Goal: Find specific page/section: Find specific page/section

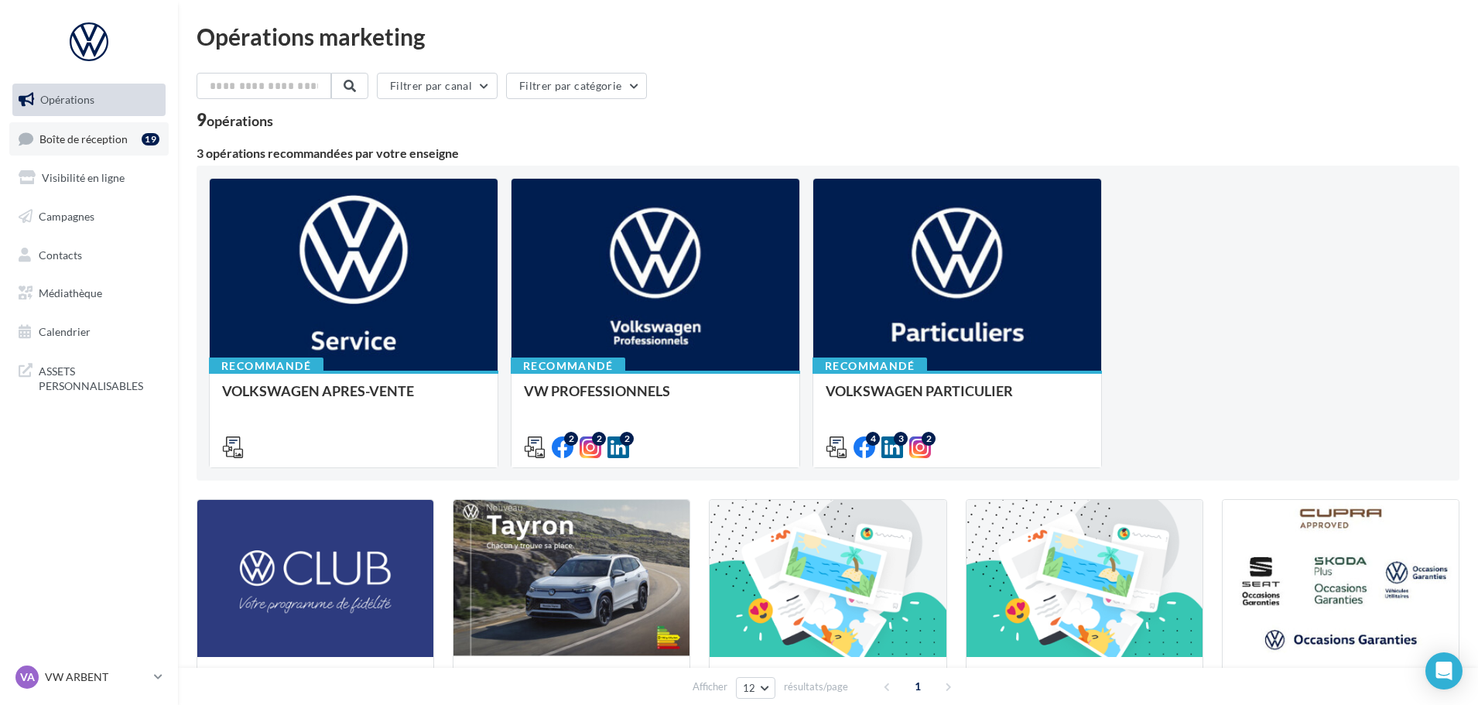
click at [108, 149] on link "Boîte de réception 19" at bounding box center [88, 138] width 159 height 33
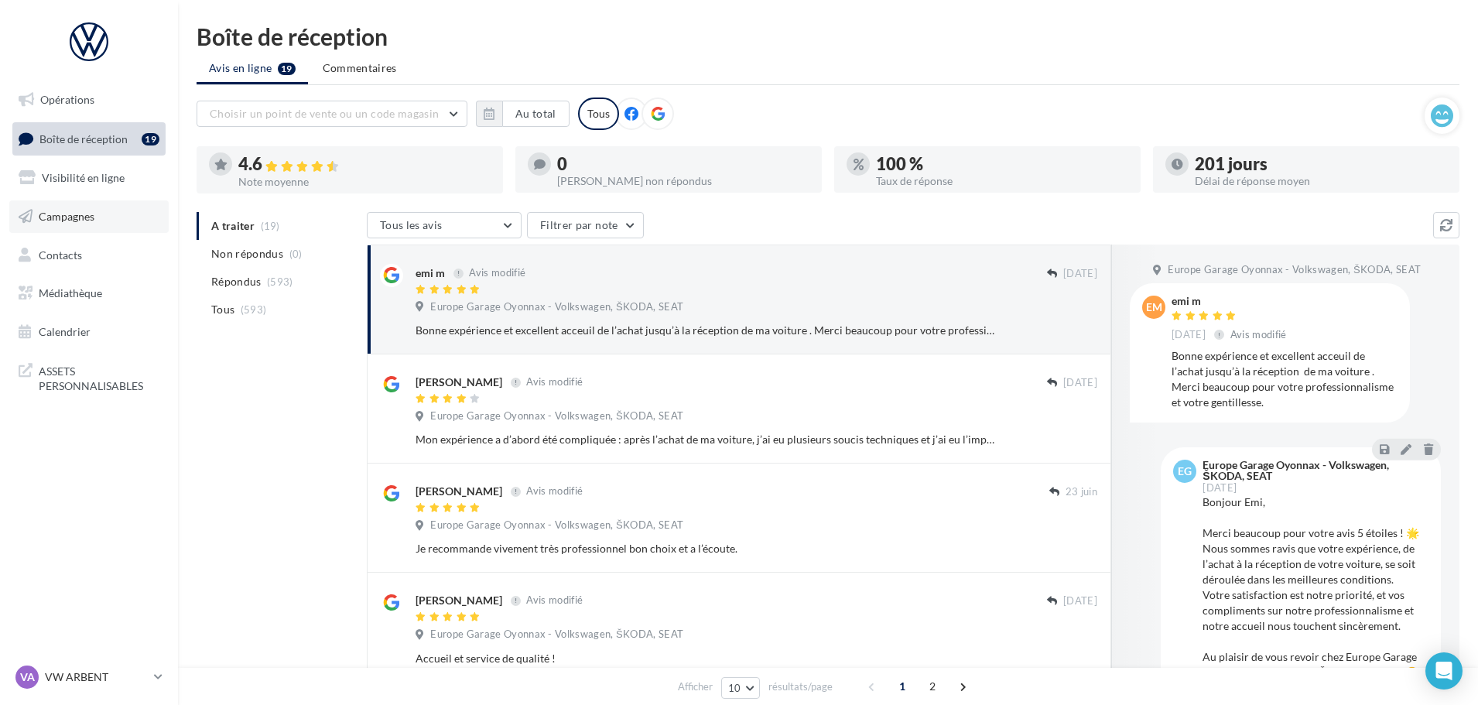
click at [89, 207] on link "Campagnes" at bounding box center [88, 216] width 159 height 33
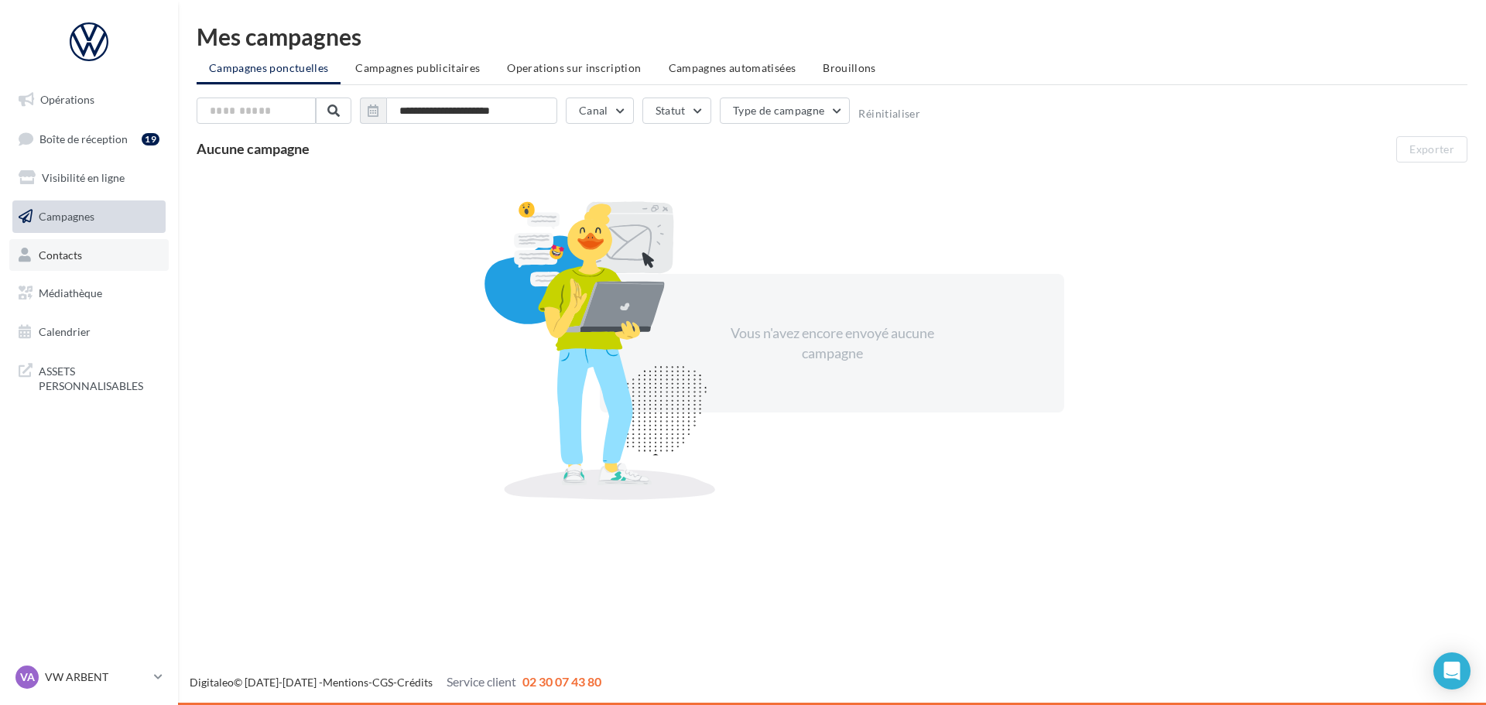
click at [84, 263] on link "Contacts" at bounding box center [88, 255] width 159 height 33
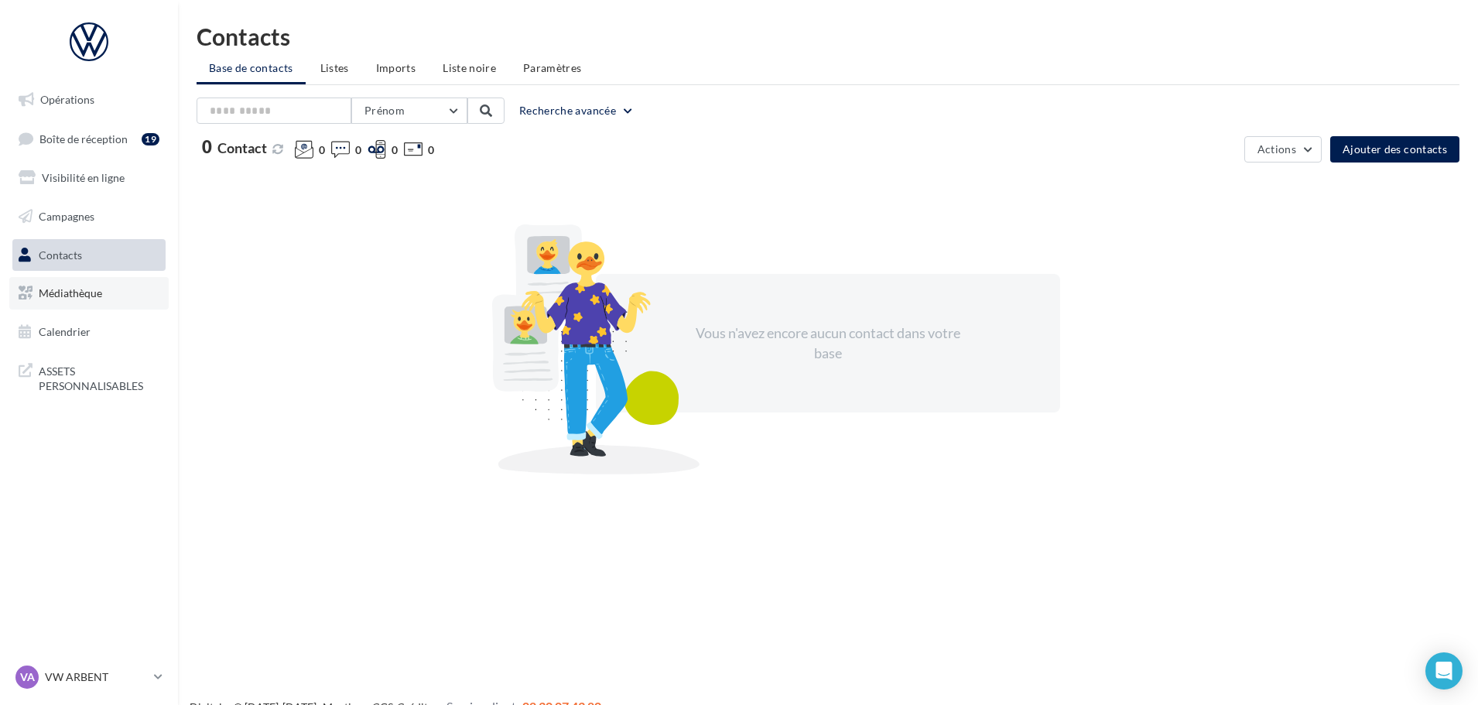
click at [96, 284] on link "Médiathèque" at bounding box center [88, 293] width 159 height 33
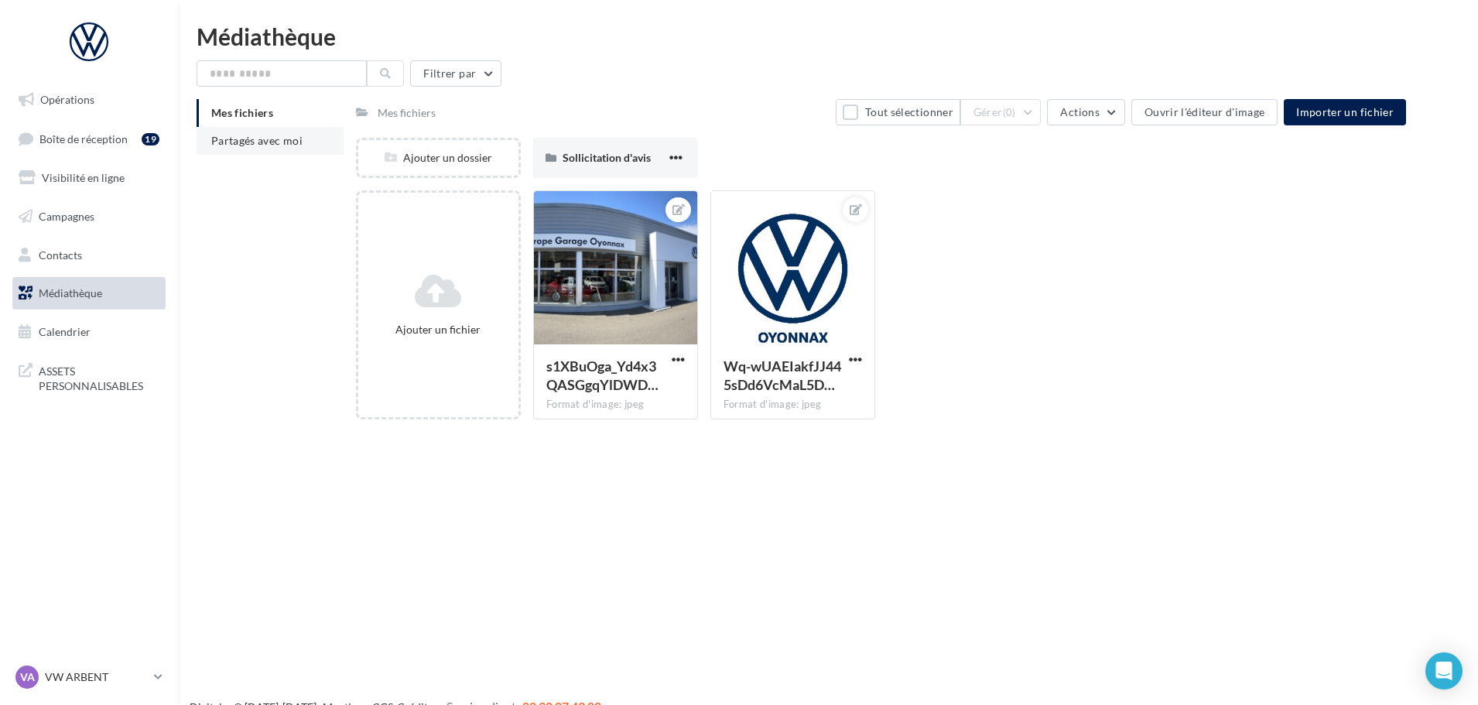
click at [268, 144] on span "Partagés avec moi" at bounding box center [256, 140] width 91 height 13
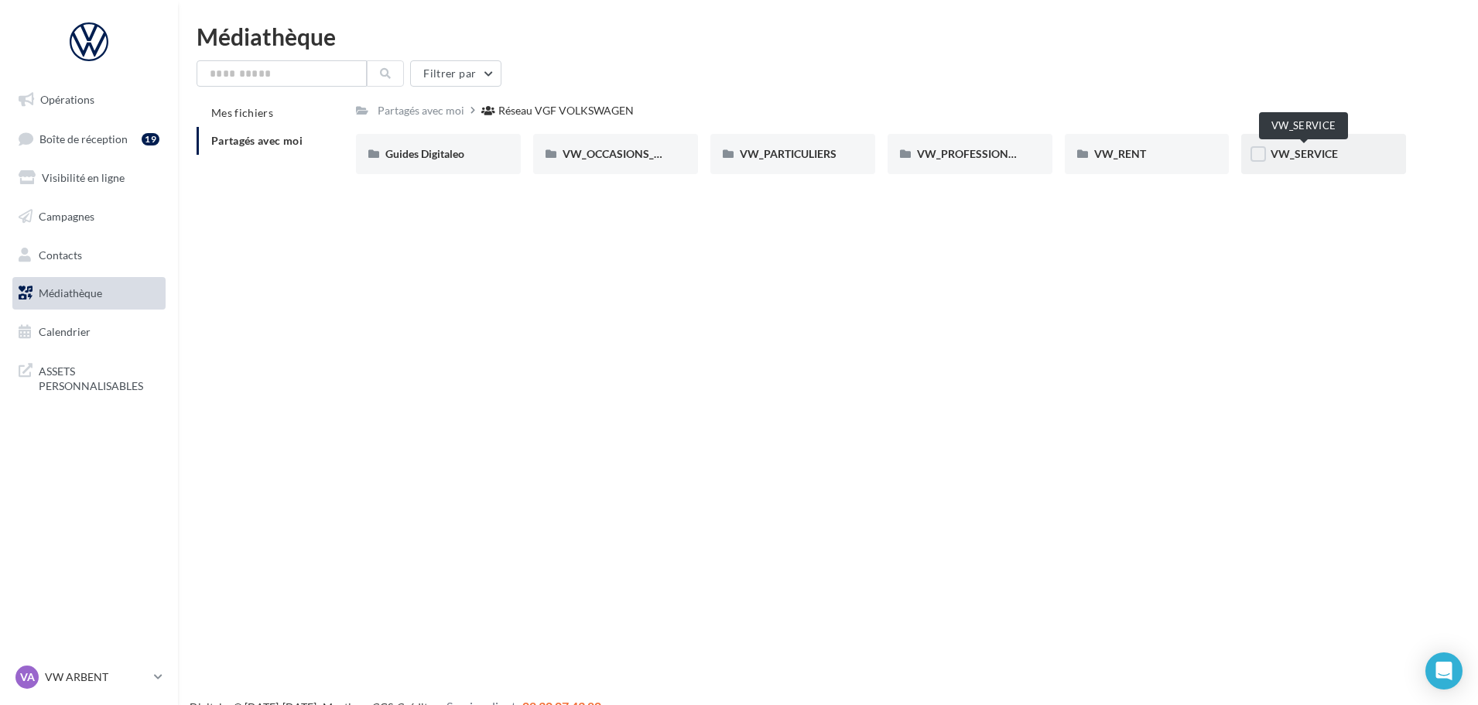
click at [1324, 150] on span "VW_SERVICE" at bounding box center [1304, 153] width 67 height 13
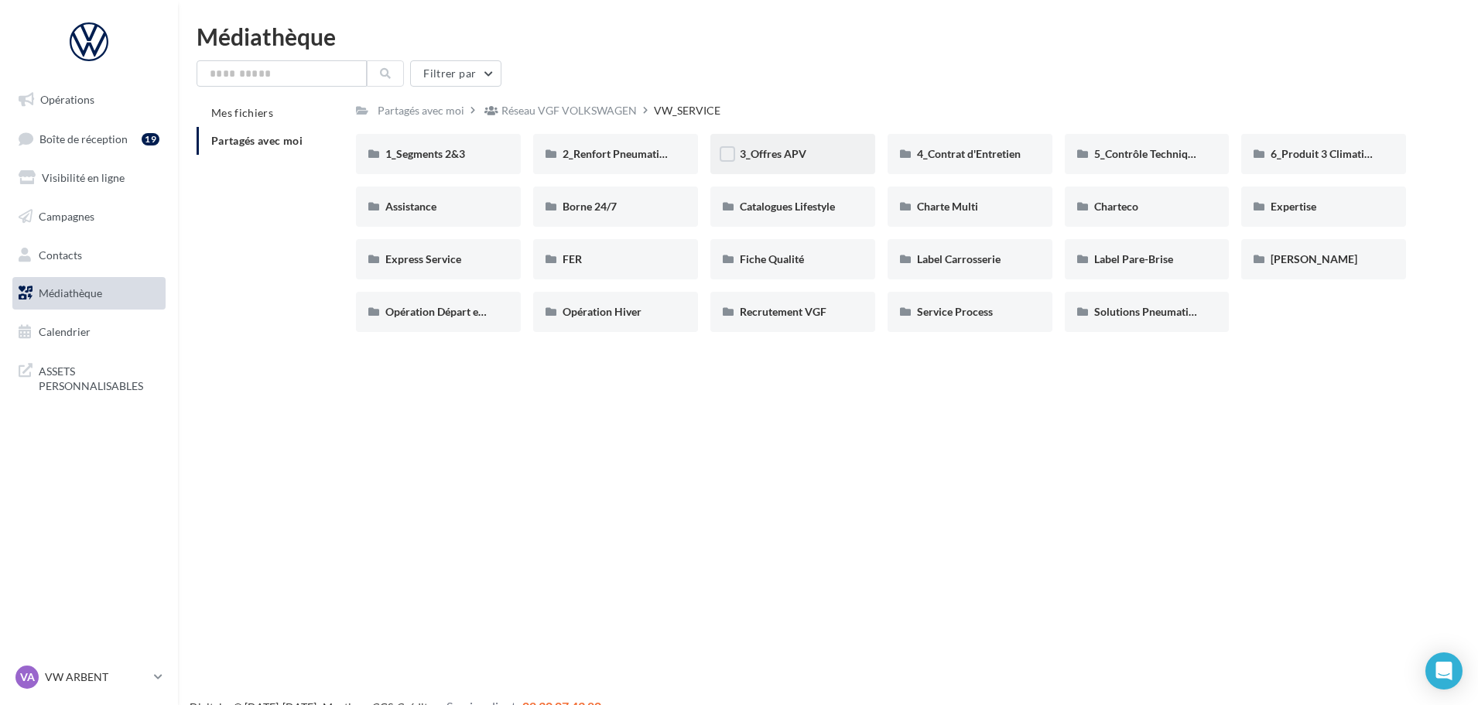
drag, startPoint x: 848, startPoint y: 158, endPoint x: 794, endPoint y: 150, distance: 54.7
click at [794, 150] on span "3_Offres APV" at bounding box center [773, 153] width 67 height 13
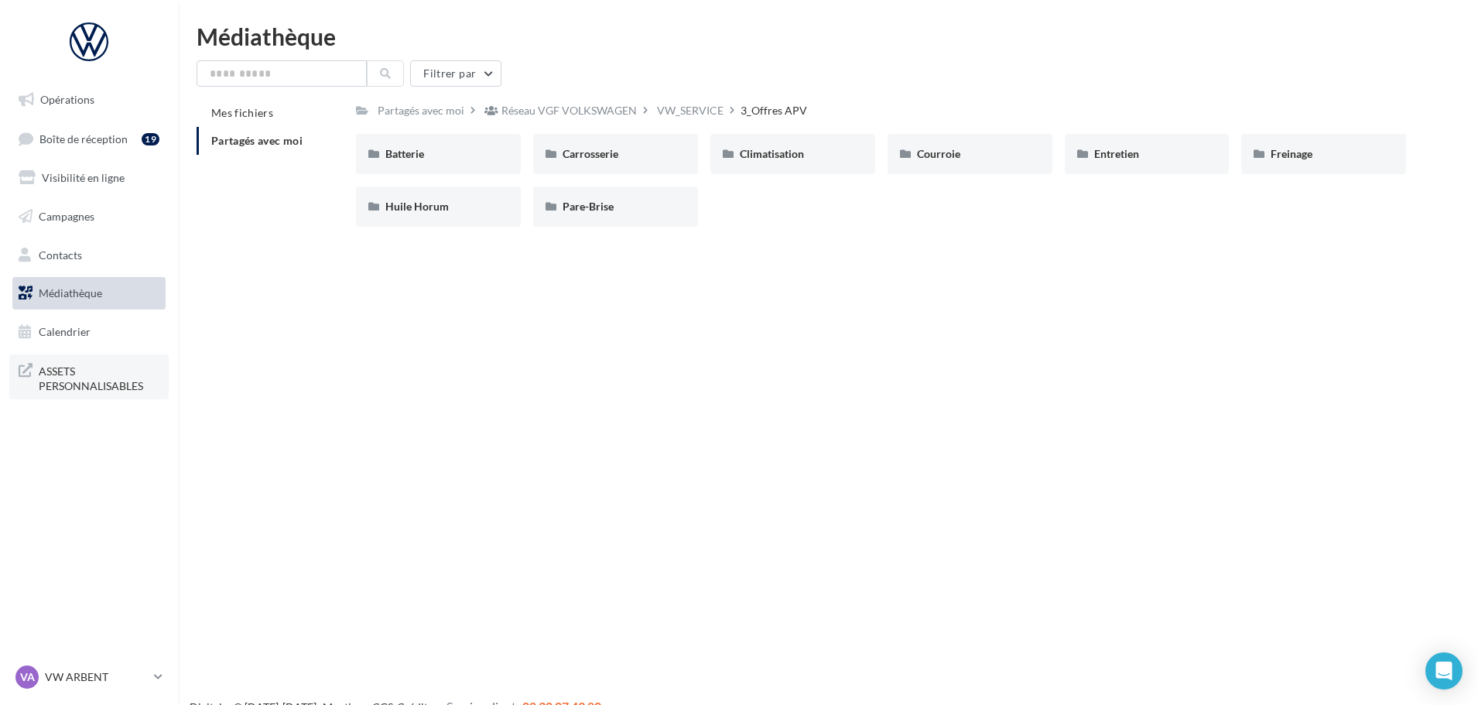
click at [100, 390] on span "ASSETS PERSONNALISABLES" at bounding box center [99, 377] width 121 height 33
click at [108, 677] on p "VW ARBENT" at bounding box center [96, 676] width 103 height 15
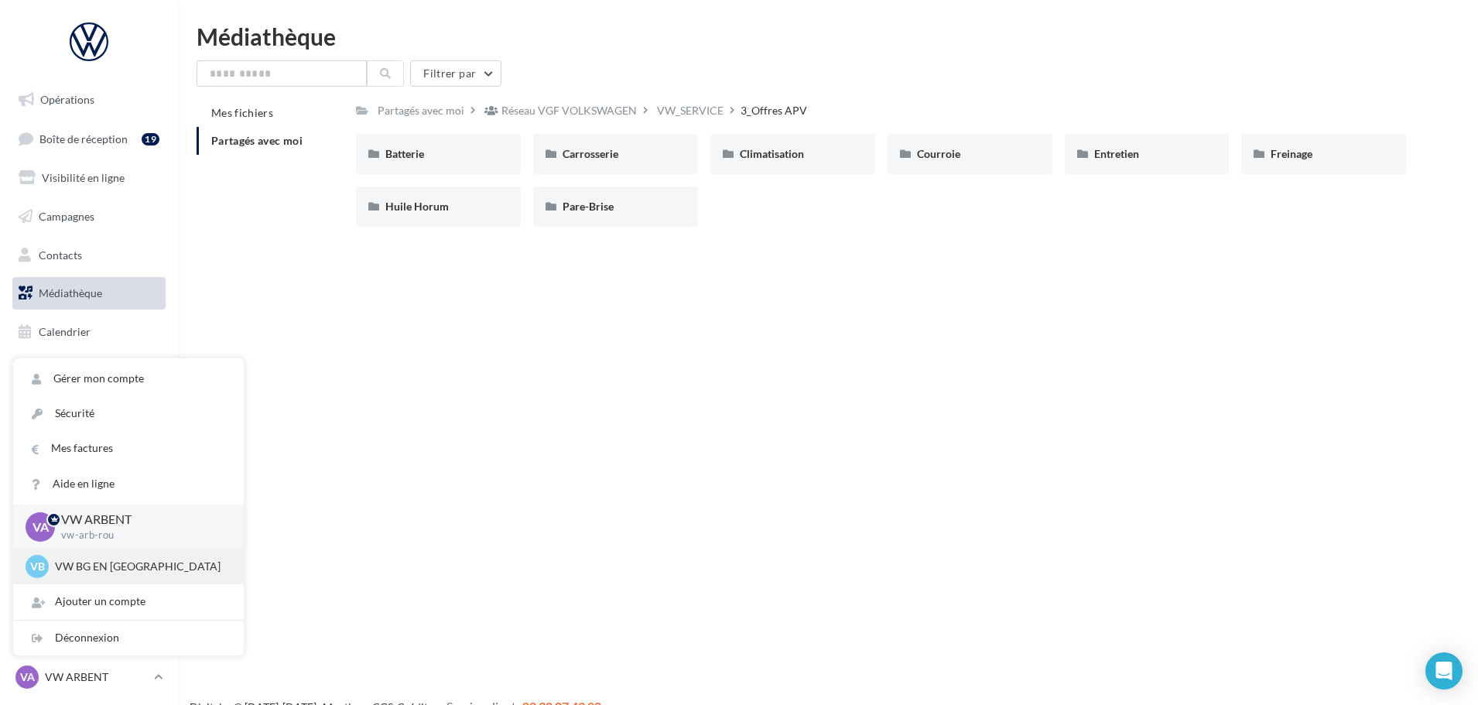
click at [132, 573] on p "VW BG EN BRESSE" at bounding box center [140, 566] width 170 height 15
